Goal: Information Seeking & Learning: Learn about a topic

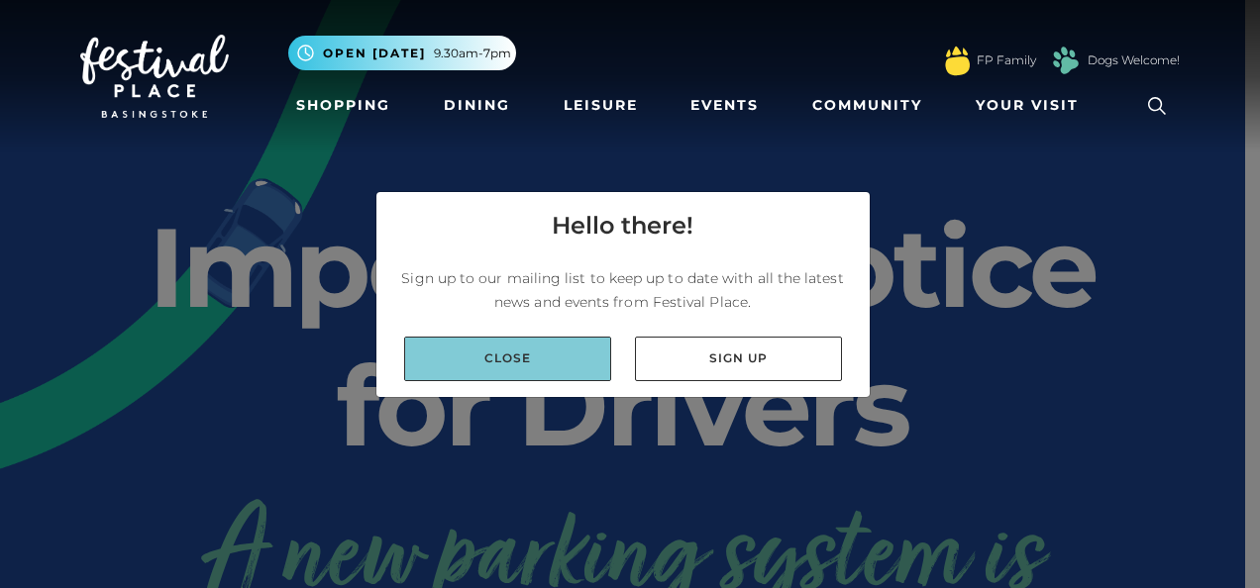
click at [569, 360] on link "Close" at bounding box center [507, 359] width 207 height 45
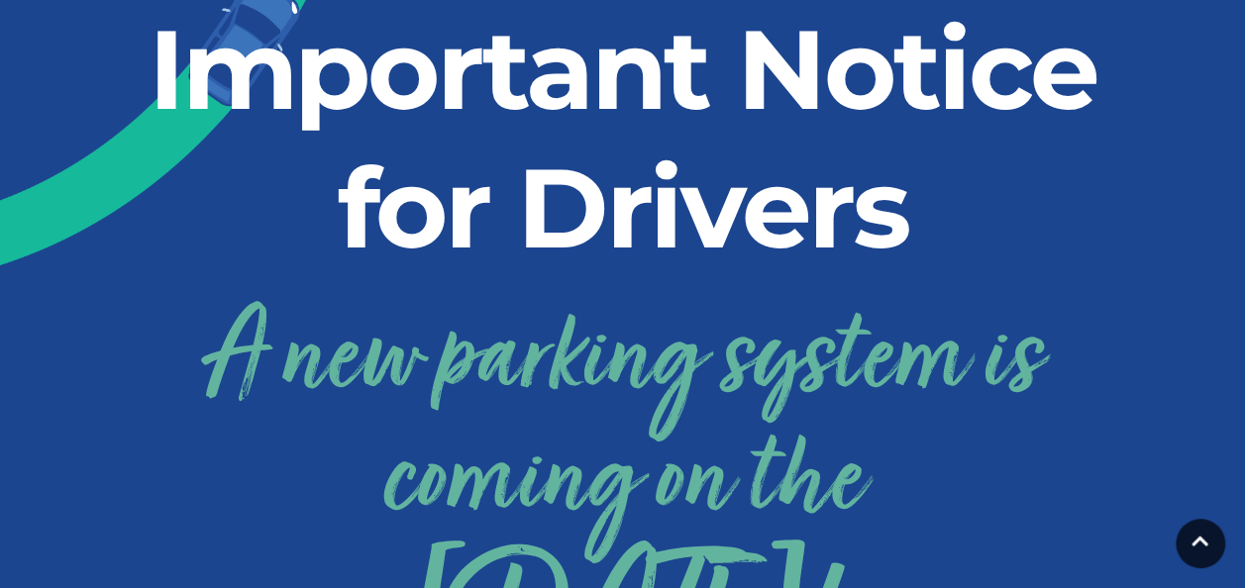
scroll to position [396, 0]
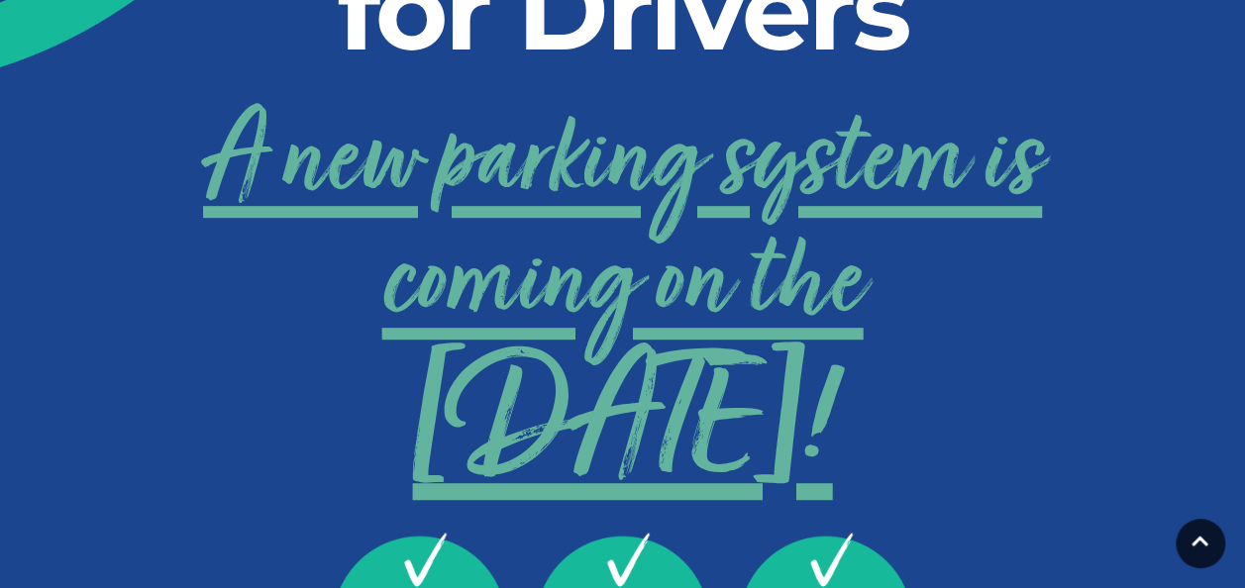
click at [805, 281] on link "A new parking system is coming on the 24th September!" at bounding box center [622, 284] width 1099 height 397
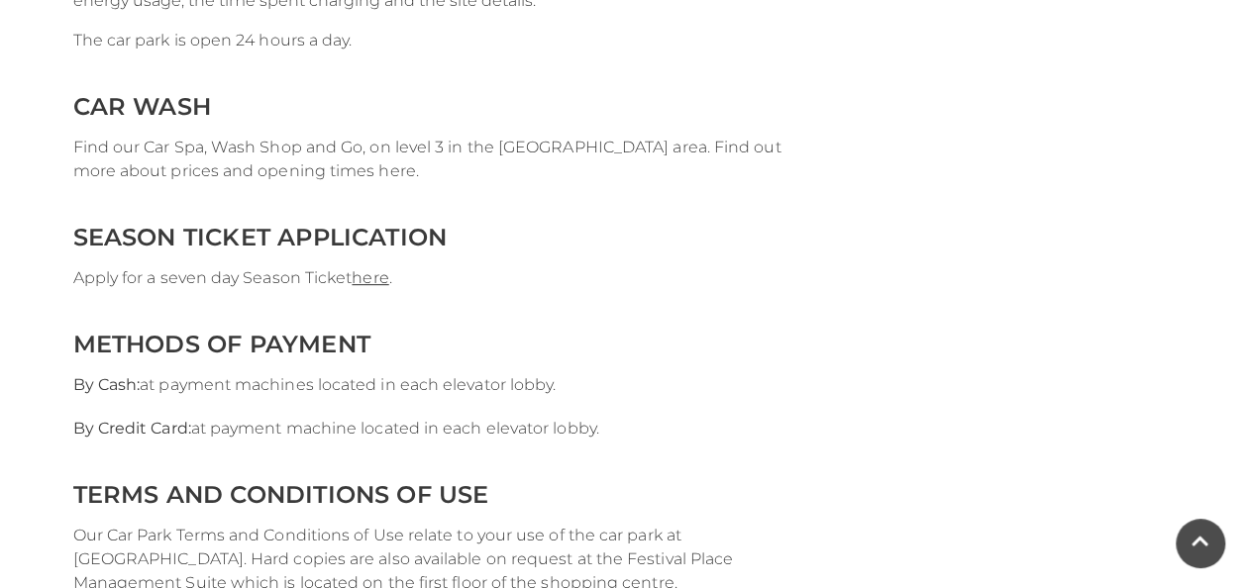
scroll to position [4061, 0]
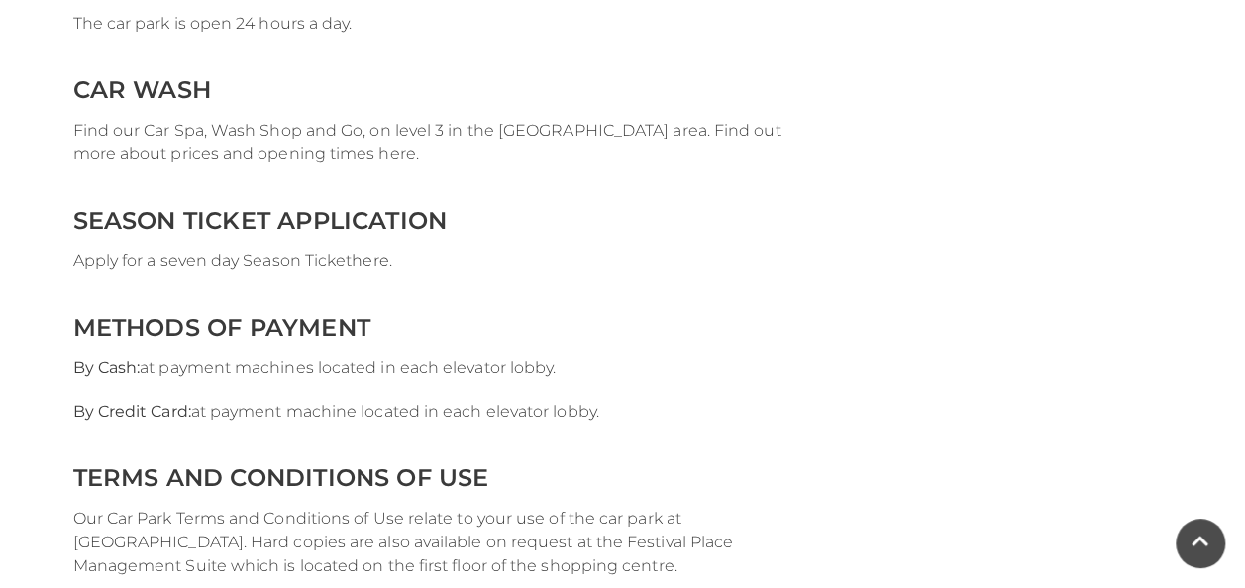
click at [374, 270] on link "here" at bounding box center [370, 261] width 37 height 19
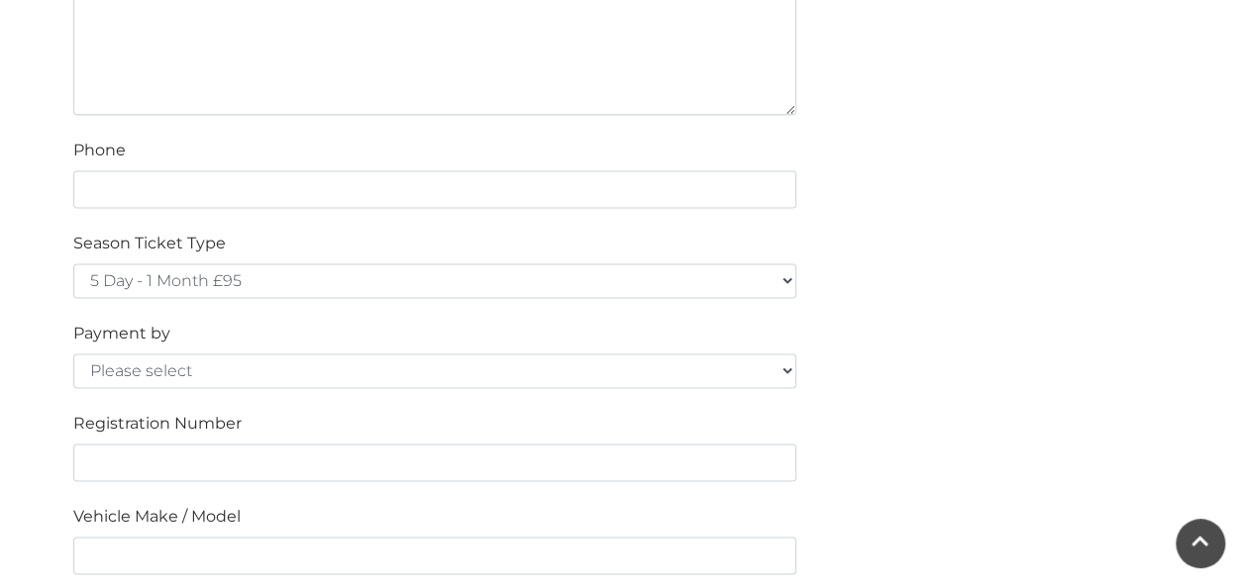
scroll to position [1287, 0]
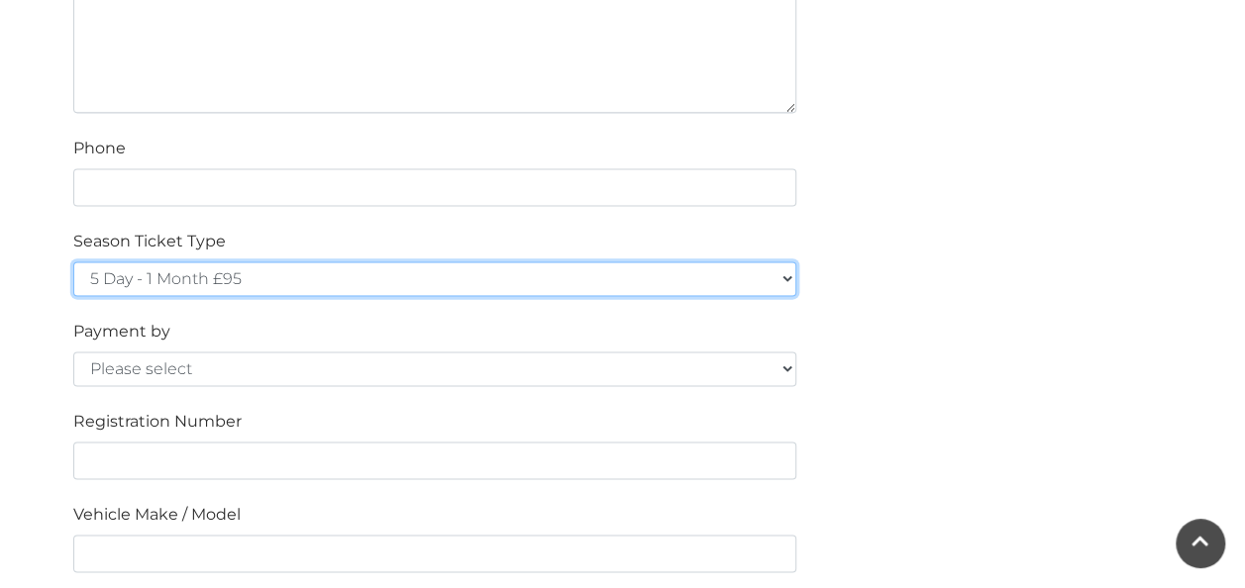
click at [786, 276] on select "5 Day - 1 Month £95 5 Day - 3 Months £270 (£90 a month standing order) 5 Day - …" at bounding box center [434, 278] width 723 height 35
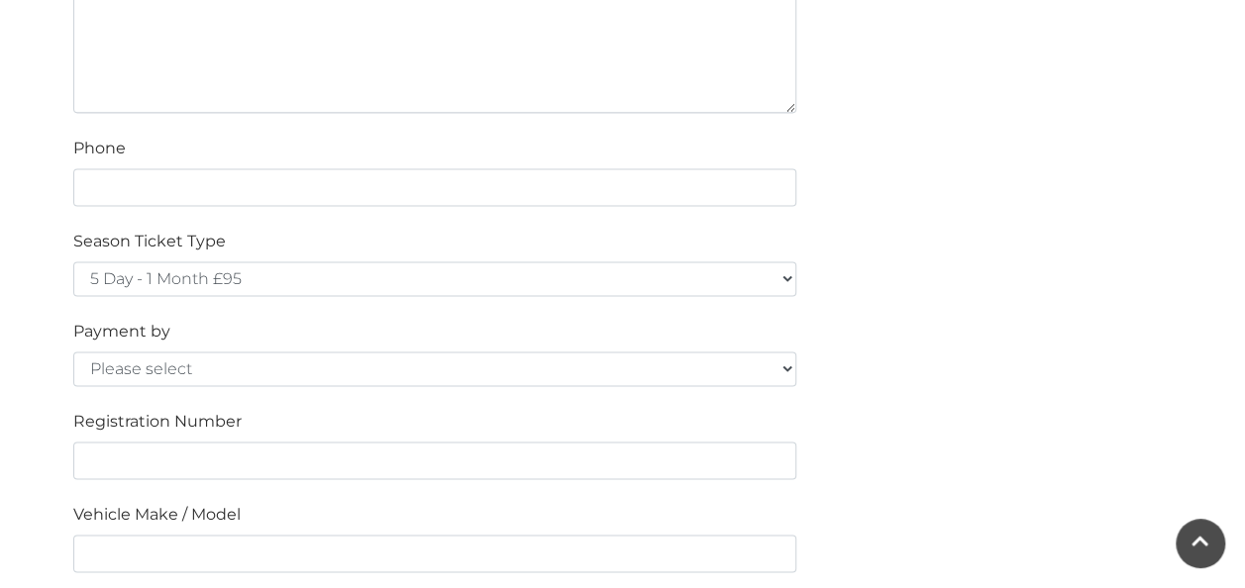
click at [871, 368] on div "Please fill in the below form to apply for a Festival Place Parking Season Tick…" at bounding box center [622, 148] width 1129 height 1703
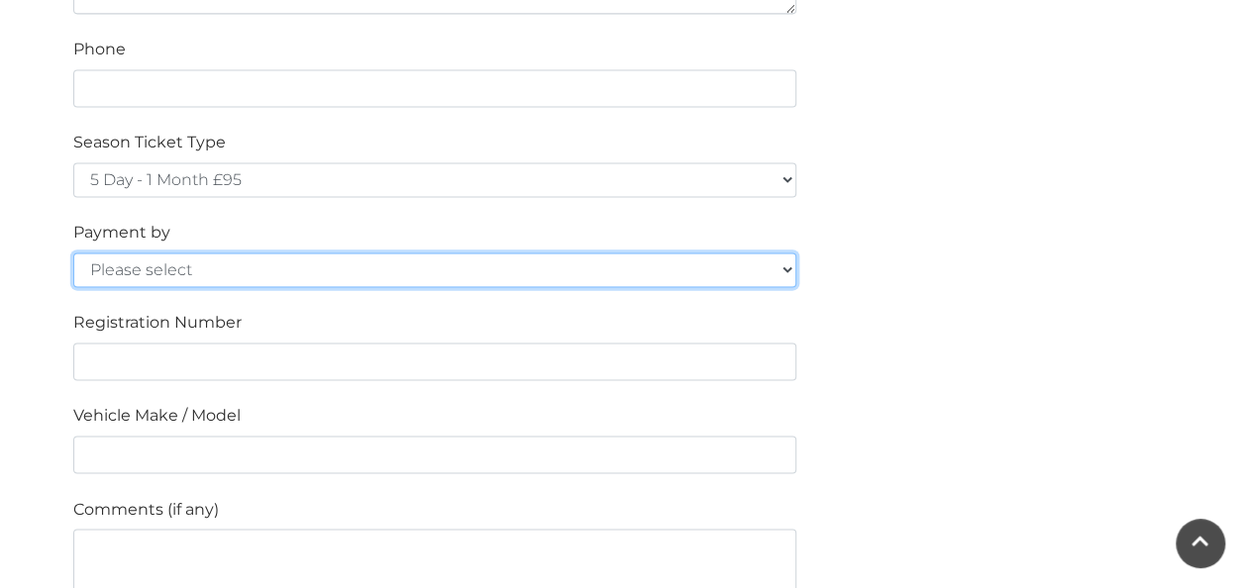
click at [788, 258] on select "Please select Cash Credit / Debit Card Invoice Standing Order" at bounding box center [434, 270] width 723 height 35
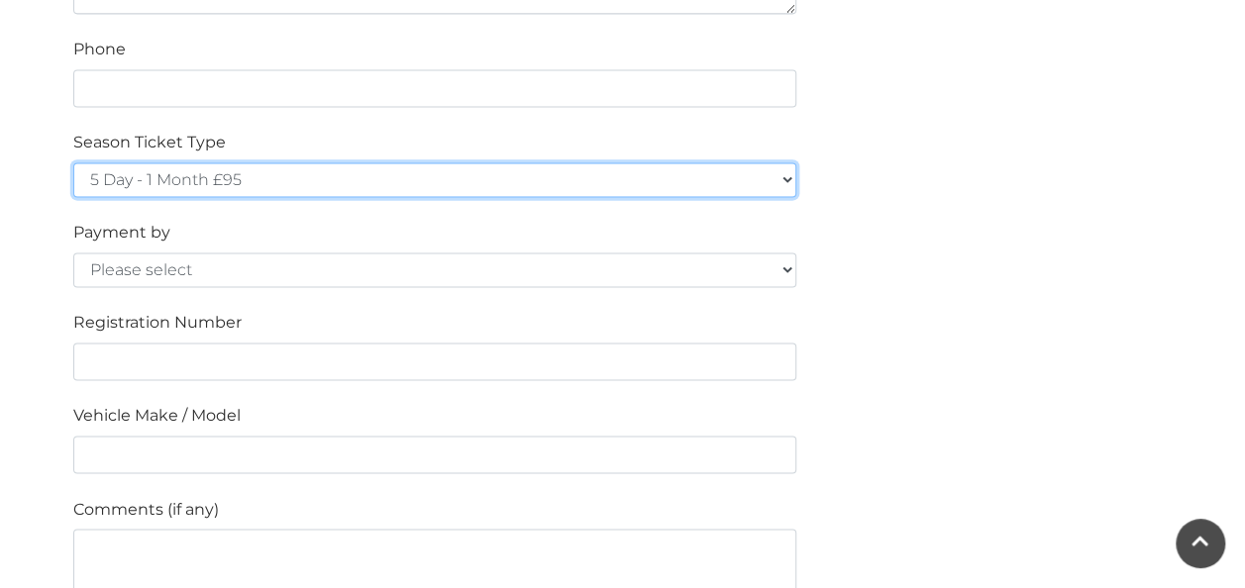
click at [784, 174] on select "5 Day - 1 Month £95 5 Day - 3 Months £270 (£90 a month standing order) 5 Day - …" at bounding box center [434, 179] width 723 height 35
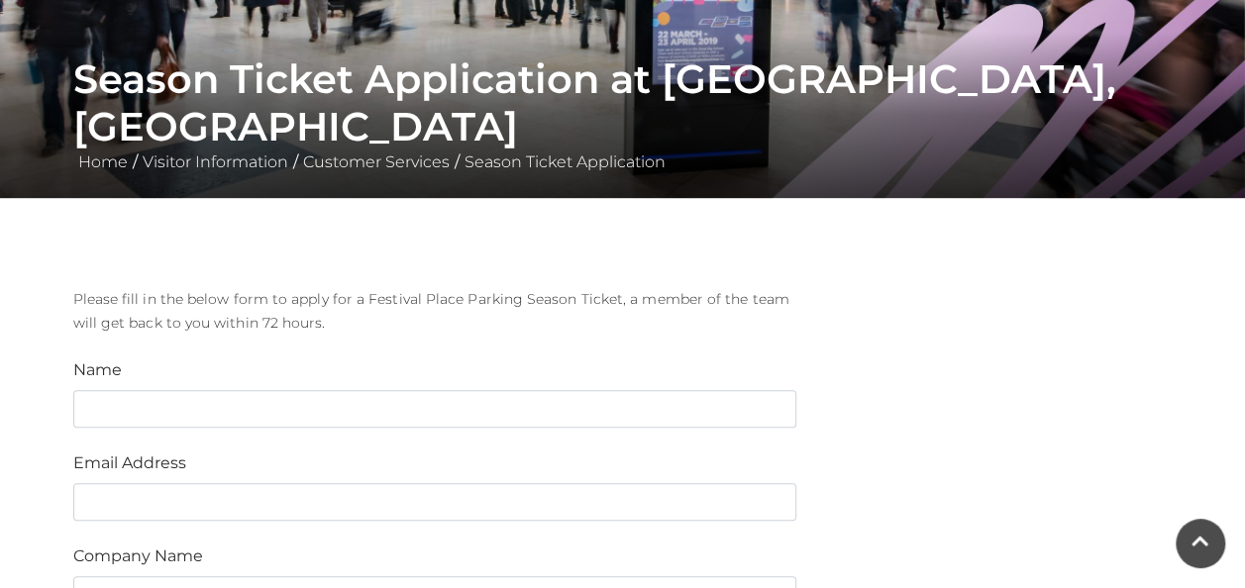
scroll to position [198, 0]
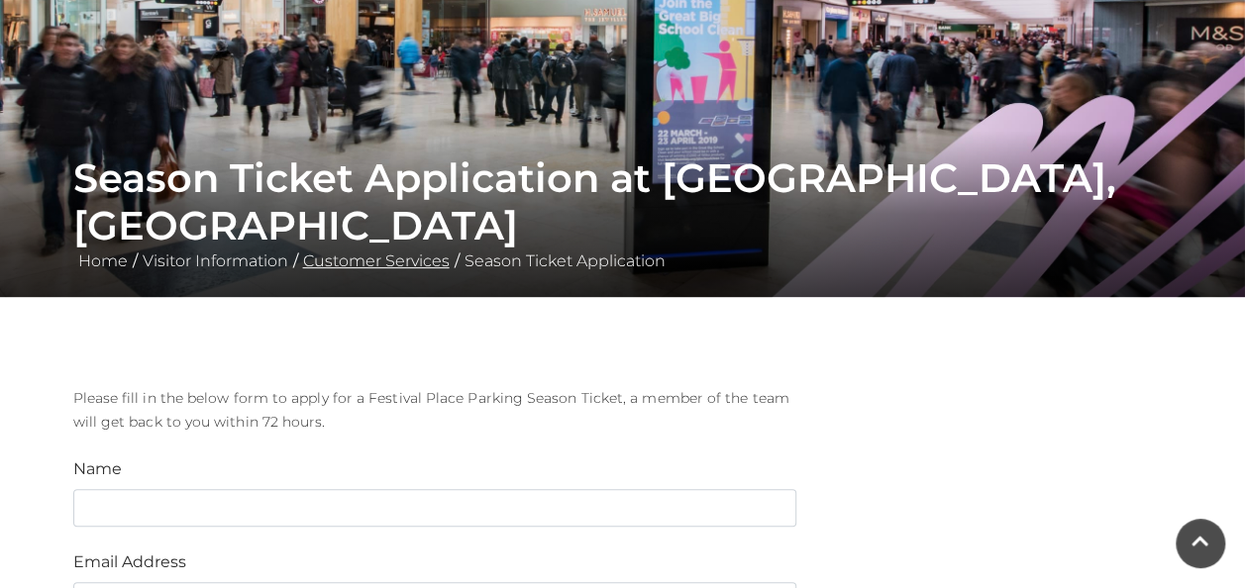
click at [432, 261] on link "Customer Services" at bounding box center [376, 261] width 156 height 19
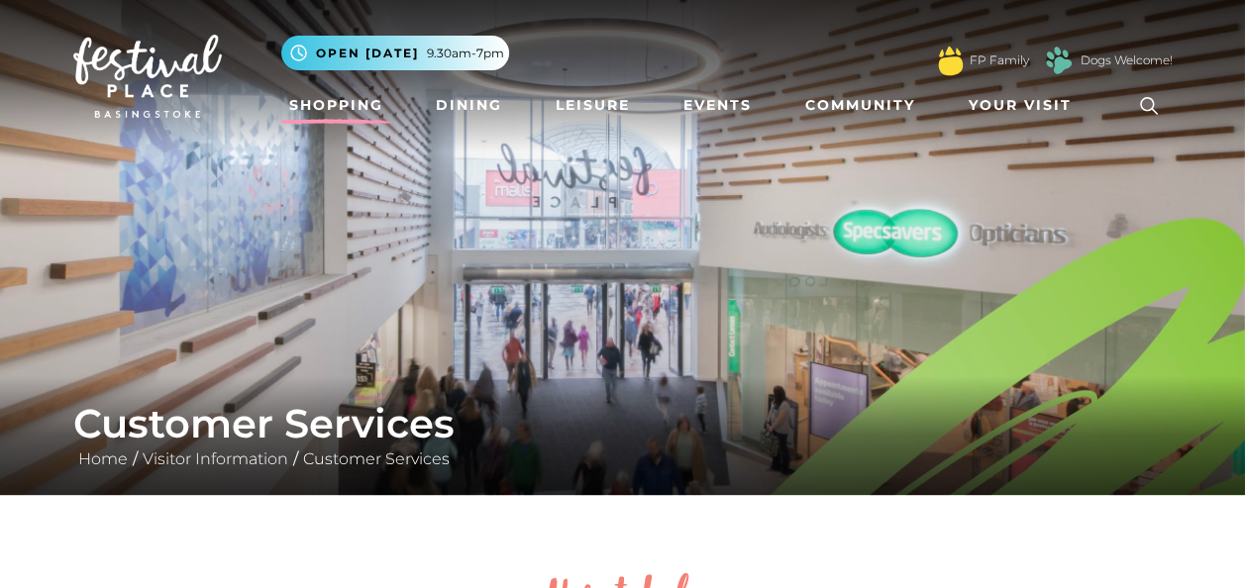
click at [341, 109] on link "Shopping" at bounding box center [336, 105] width 110 height 37
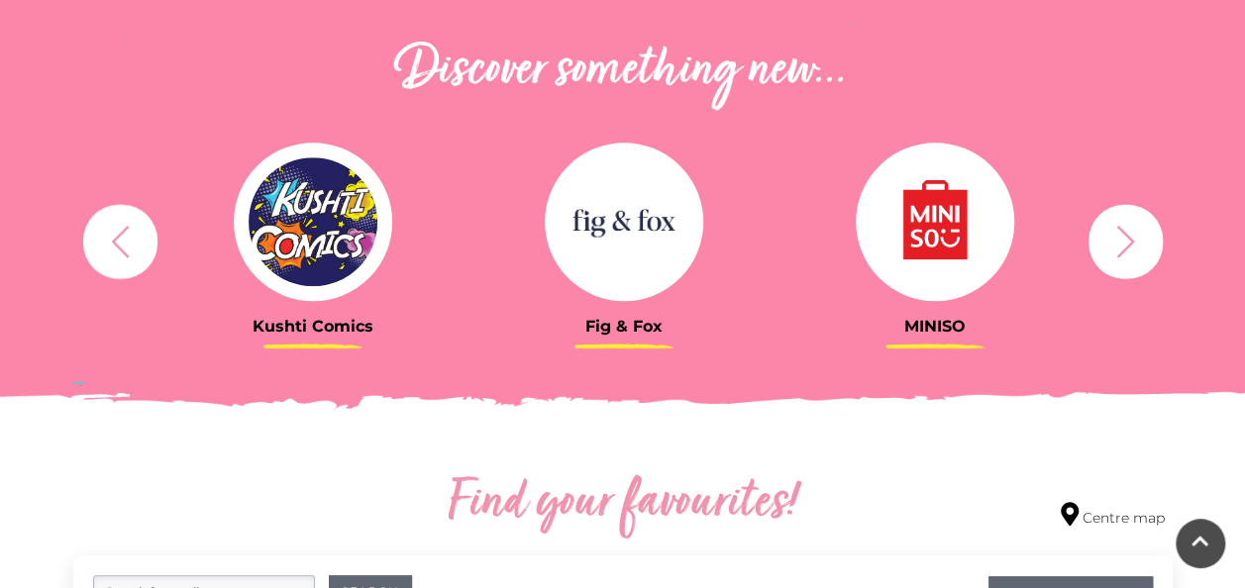
scroll to position [792, 0]
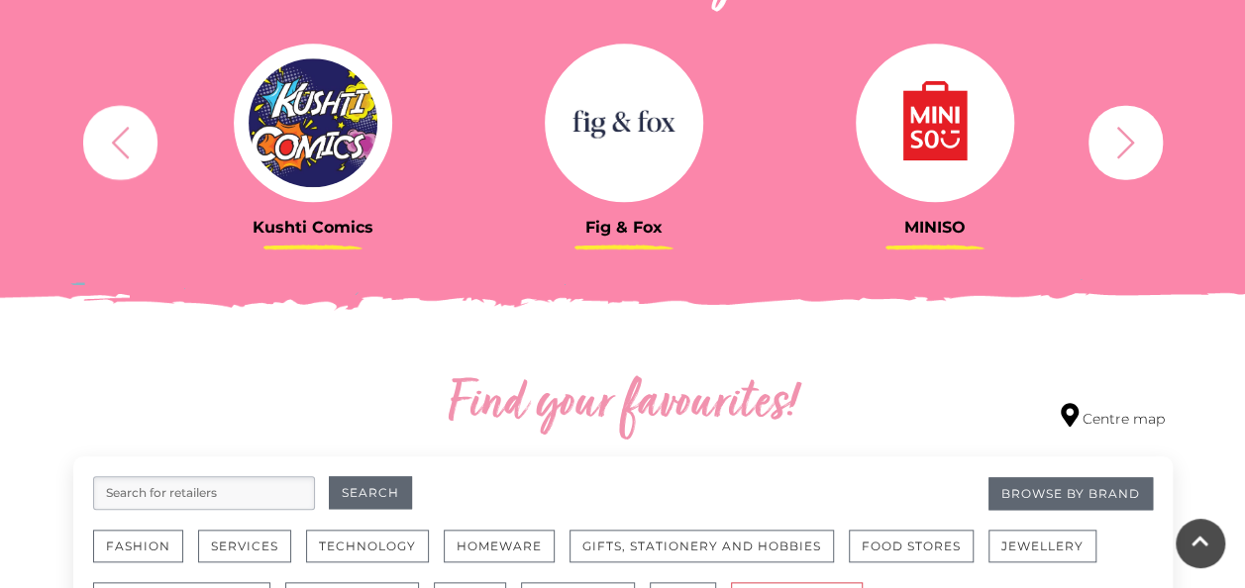
click at [144, 139] on button "button" at bounding box center [120, 142] width 74 height 74
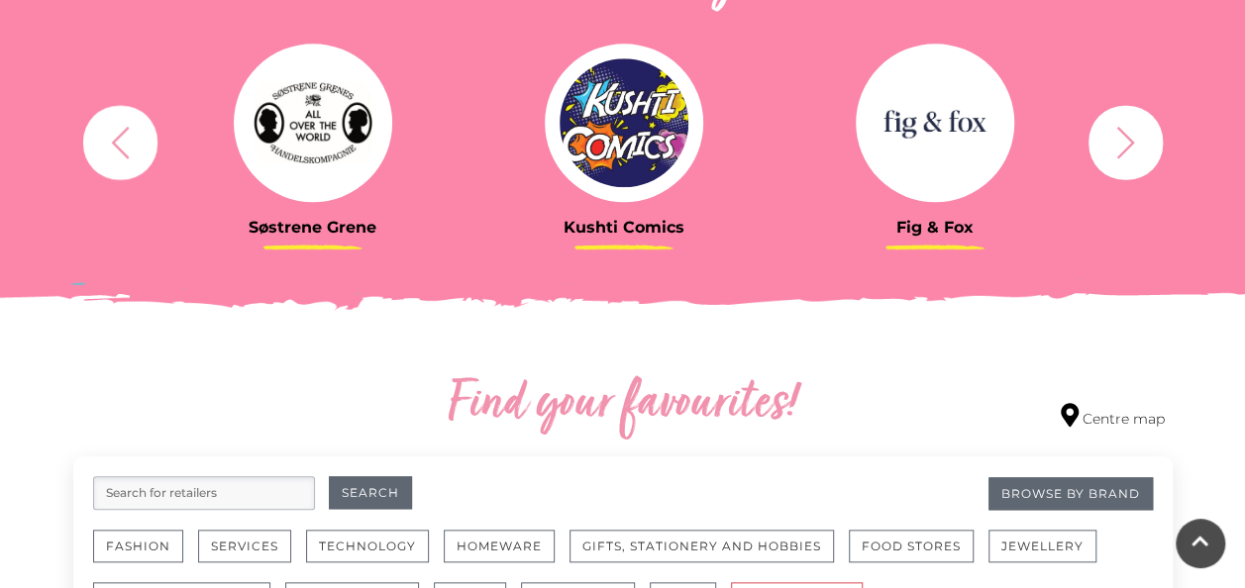
click at [144, 139] on button "button" at bounding box center [120, 142] width 74 height 74
click at [122, 141] on icon "button" at bounding box center [120, 142] width 37 height 37
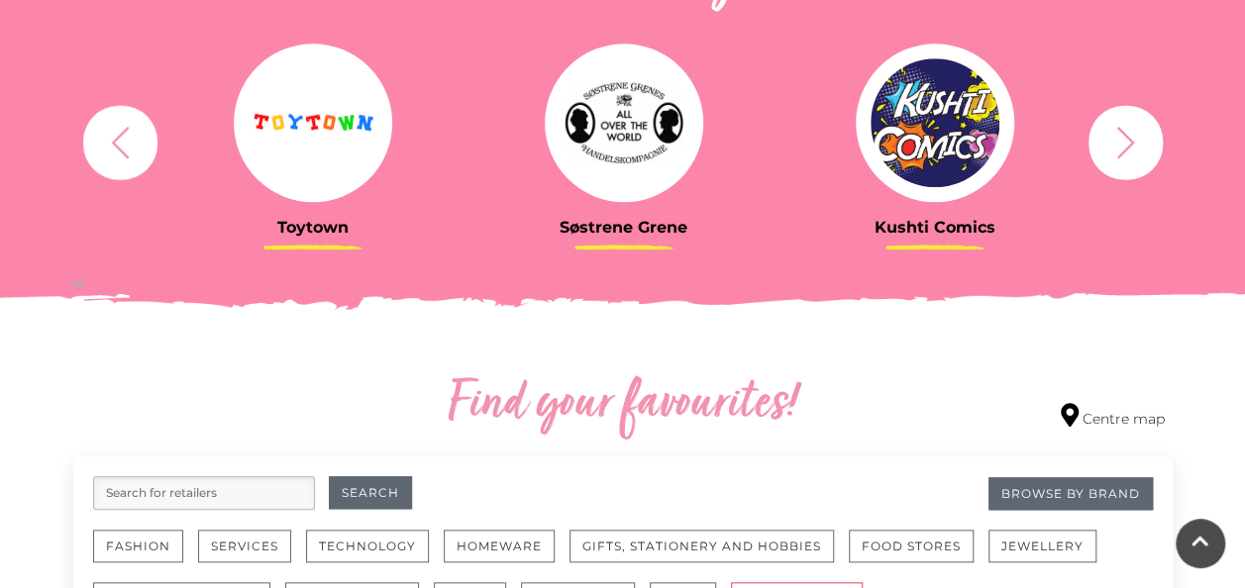
click at [122, 141] on icon "button" at bounding box center [120, 142] width 37 height 37
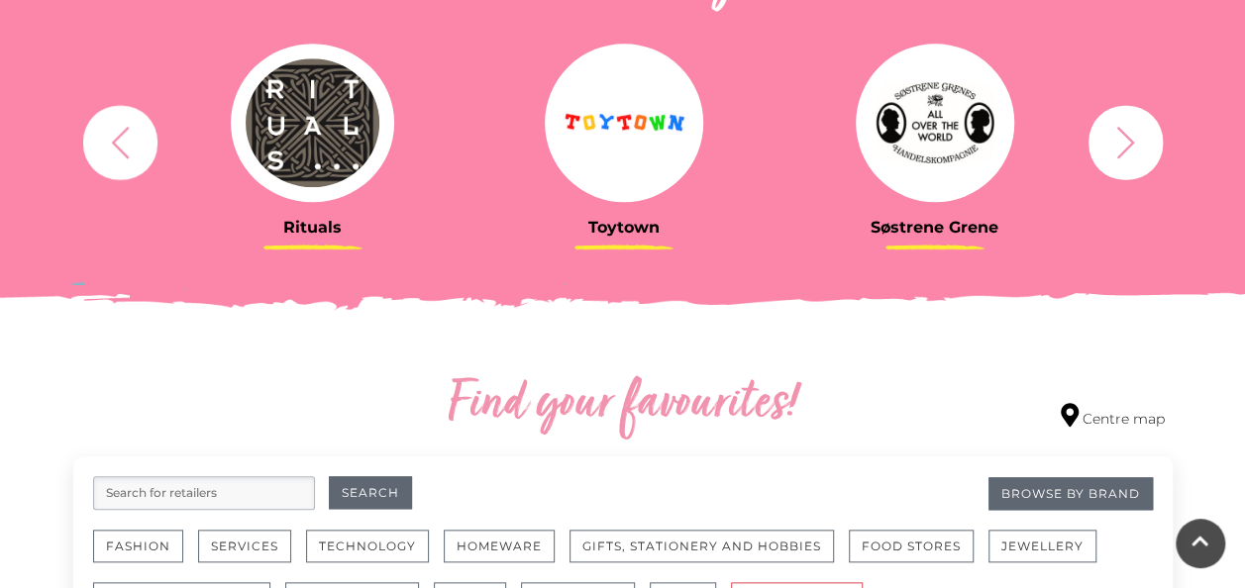
click at [122, 141] on icon "button" at bounding box center [120, 142] width 37 height 37
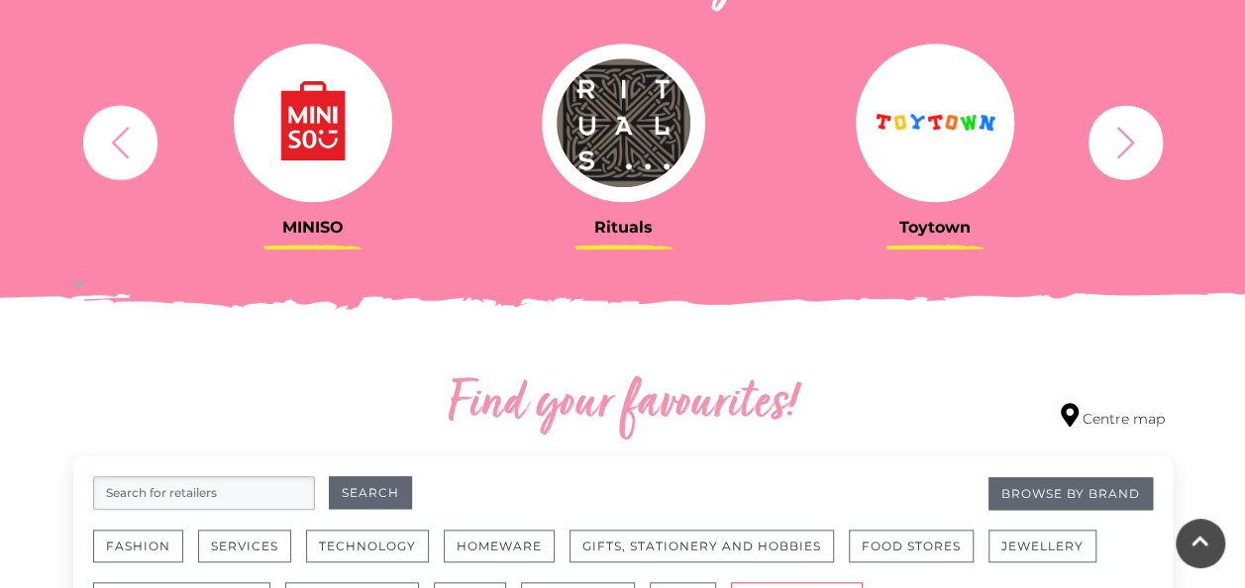
click at [624, 119] on img at bounding box center [624, 123] width 164 height 158
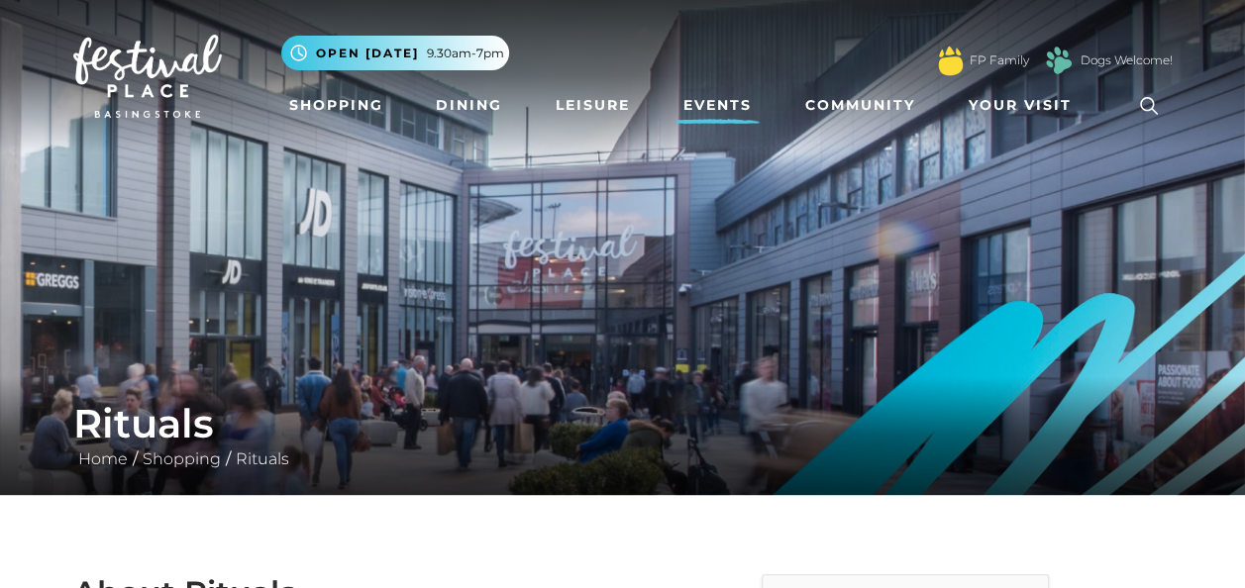
click at [703, 107] on link "Events" at bounding box center [717, 105] width 84 height 37
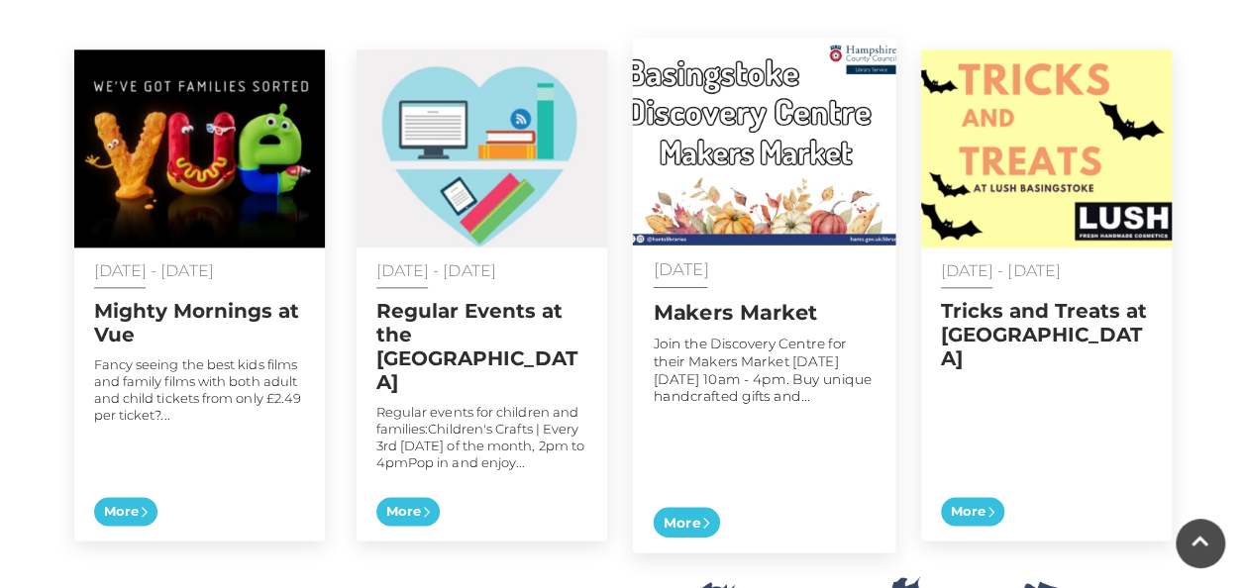
scroll to position [1089, 0]
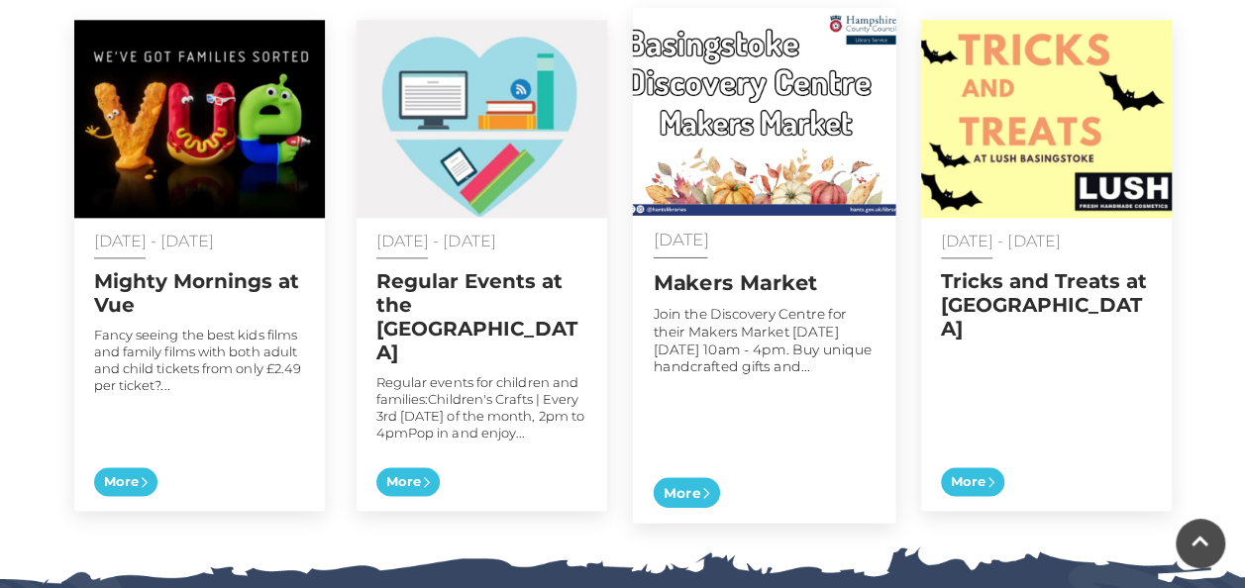
click at [682, 477] on span "More" at bounding box center [686, 492] width 66 height 31
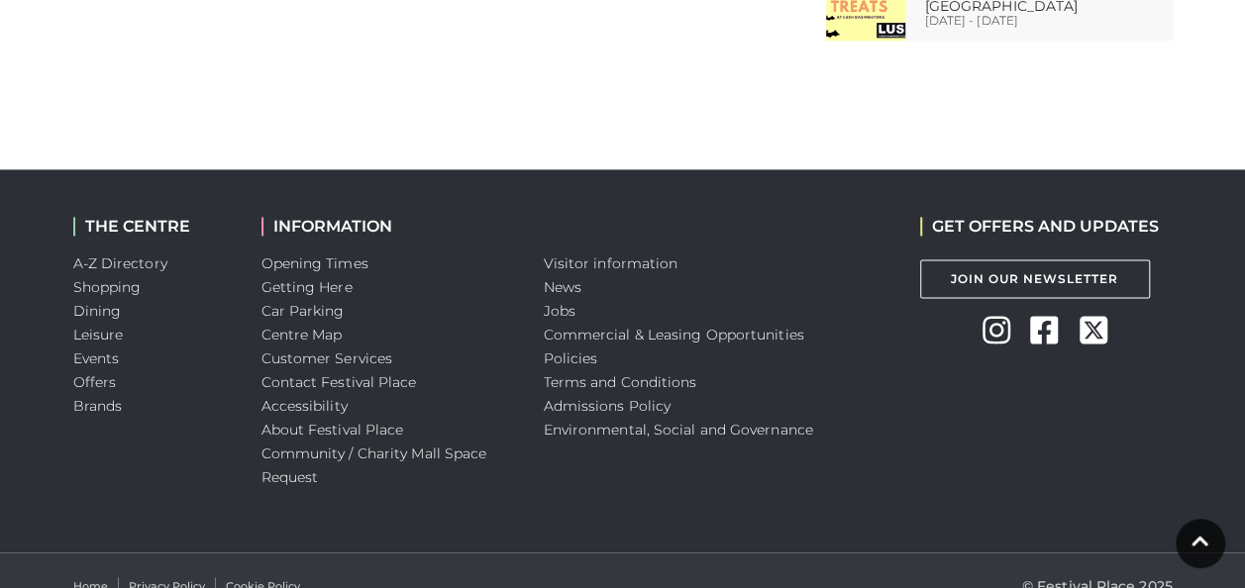
scroll to position [1366, 0]
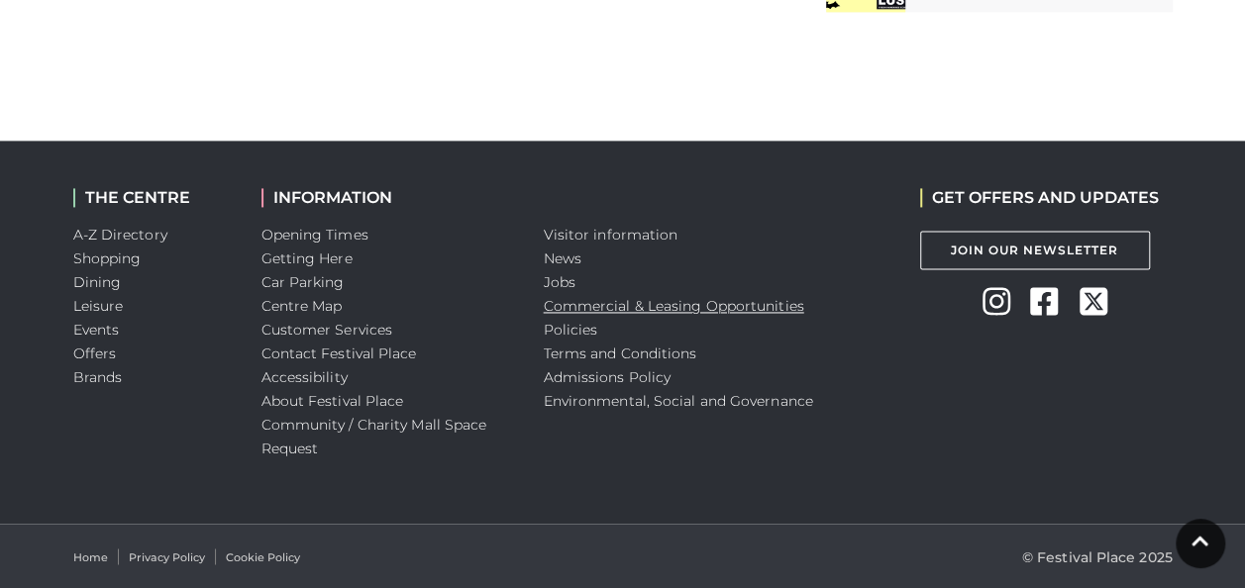
click at [694, 302] on link "Commercial & Leasing Opportunities" at bounding box center [674, 306] width 260 height 18
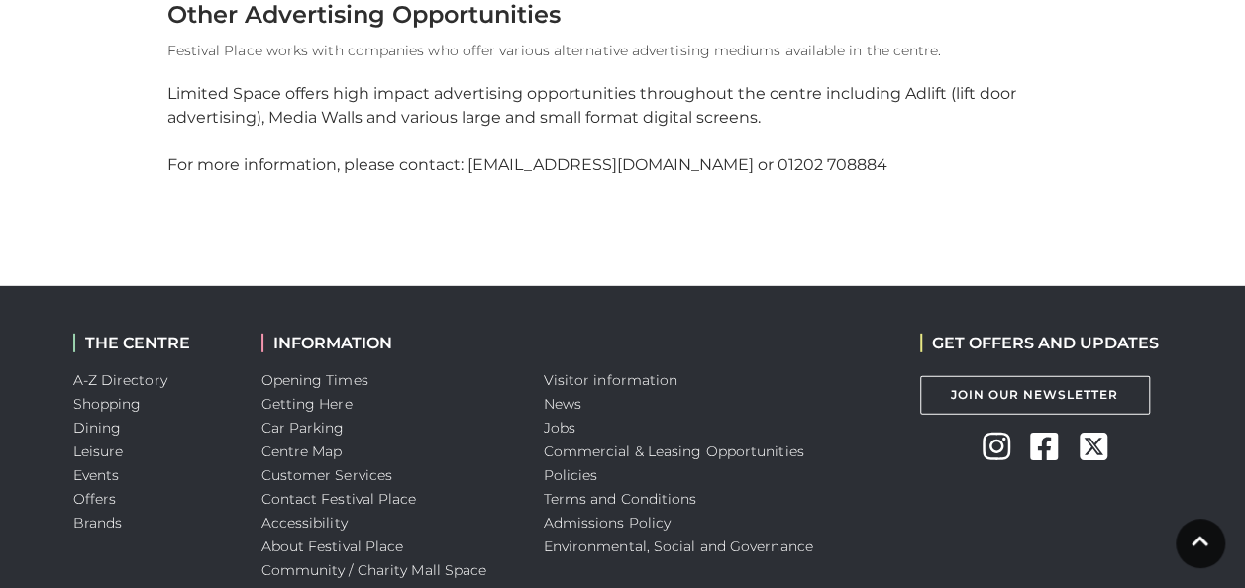
scroll to position [2872, 0]
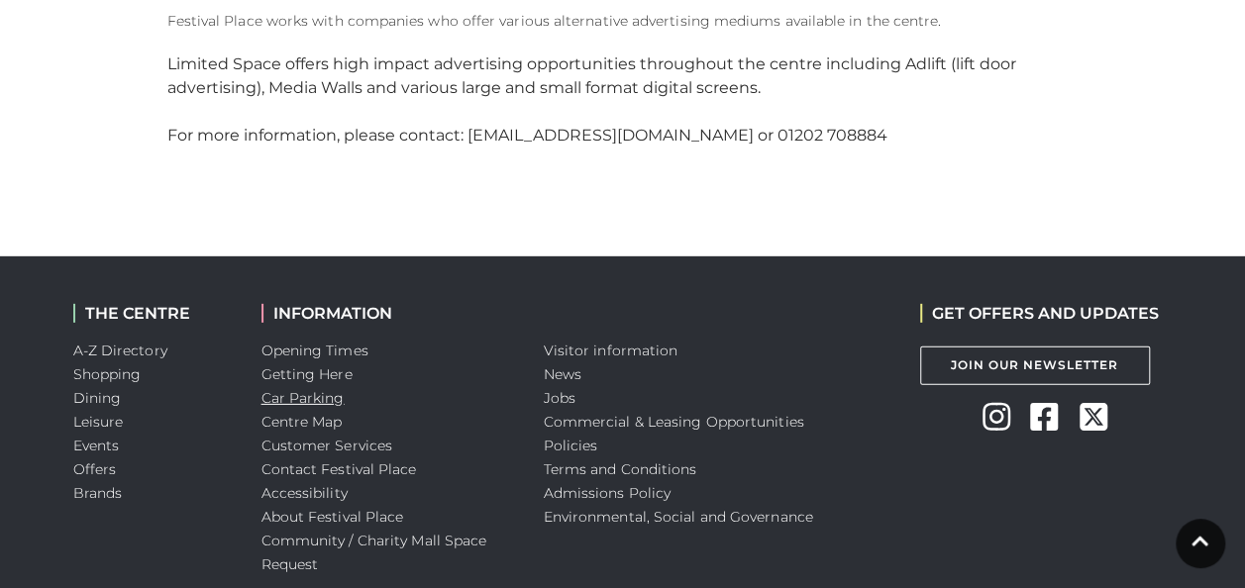
click at [335, 404] on link "Car Parking" at bounding box center [302, 398] width 83 height 18
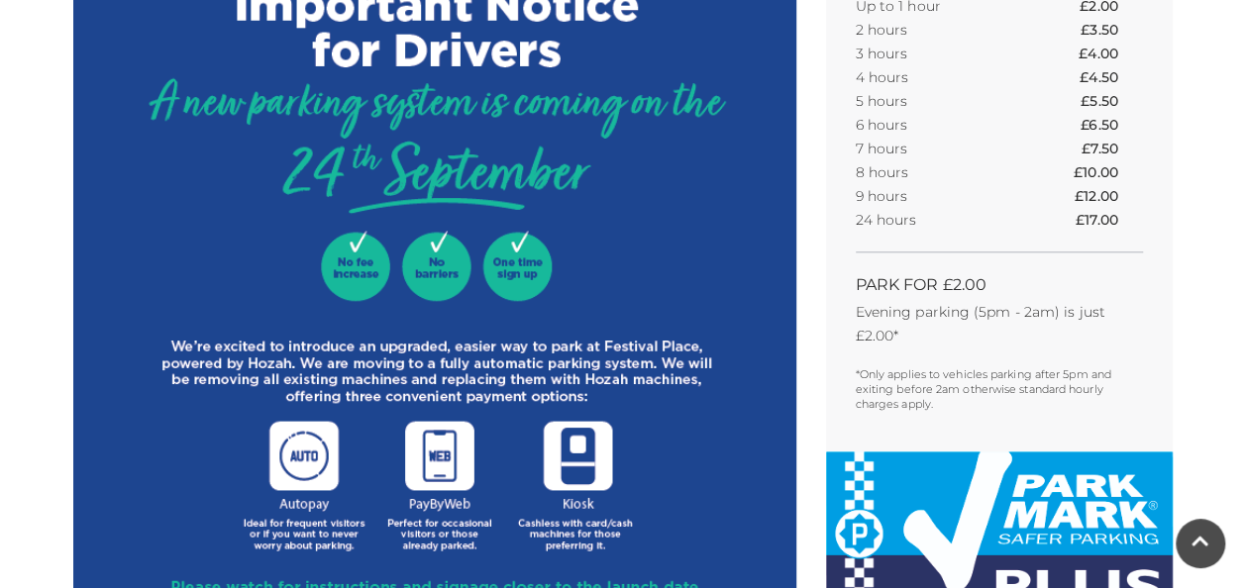
scroll to position [891, 0]
